Goal: Communication & Community: Answer question/provide support

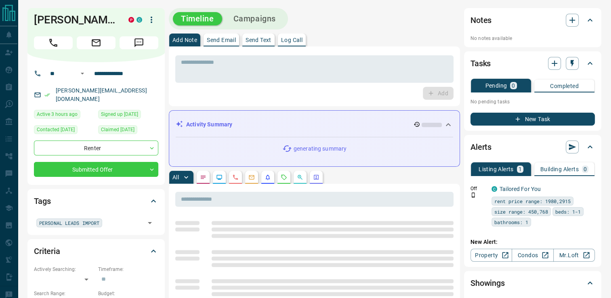
click at [247, 39] on p "Send Text" at bounding box center [259, 40] width 26 height 6
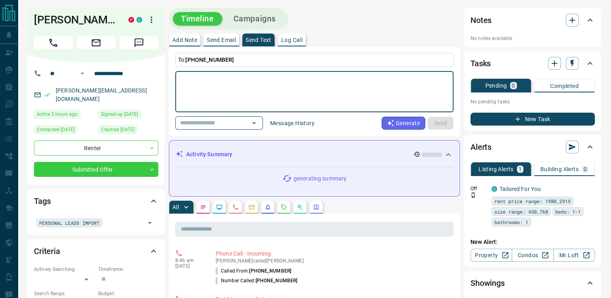
click at [246, 88] on textarea at bounding box center [314, 92] width 267 height 34
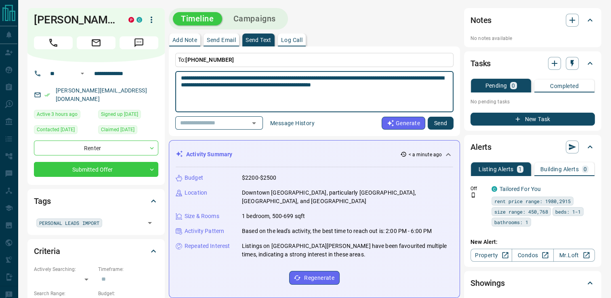
type textarea "**********"
click at [444, 125] on button "Send" at bounding box center [441, 123] width 26 height 13
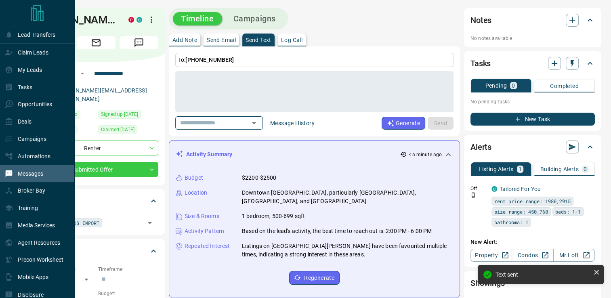
click at [27, 175] on p "Messages" at bounding box center [30, 174] width 25 height 6
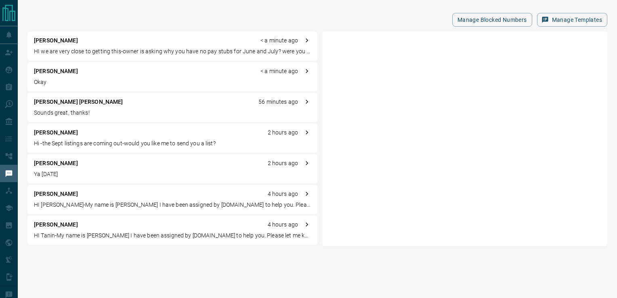
click at [52, 83] on p "Okay" at bounding box center [172, 82] width 277 height 8
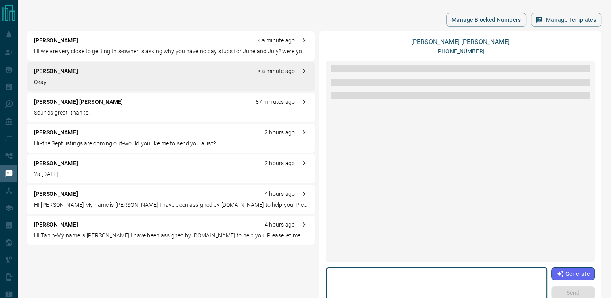
scroll to position [218, 0]
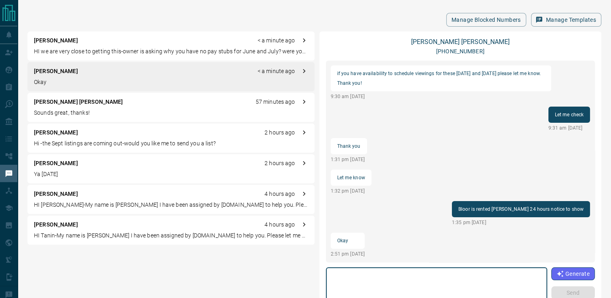
click at [53, 73] on p "[PERSON_NAME]" at bounding box center [56, 71] width 44 height 8
click at [406, 271] on textarea at bounding box center [437, 288] width 210 height 34
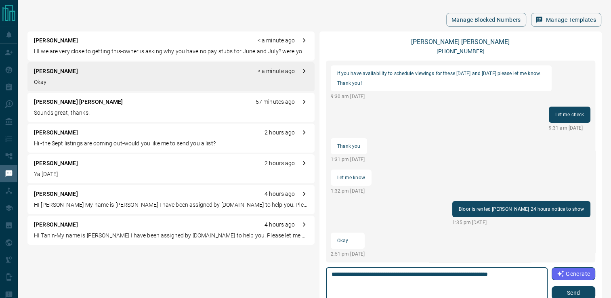
type textarea "**********"
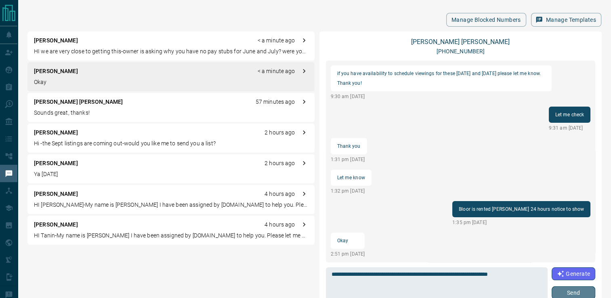
click at [573, 295] on button "Send" at bounding box center [574, 292] width 44 height 13
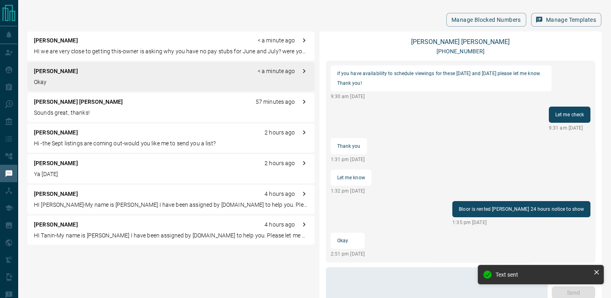
scroll to position [250, 0]
